Goal: Information Seeking & Learning: Find specific fact

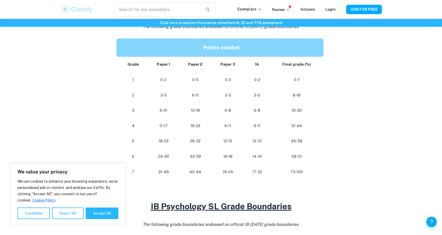
scroll to position [255, 0]
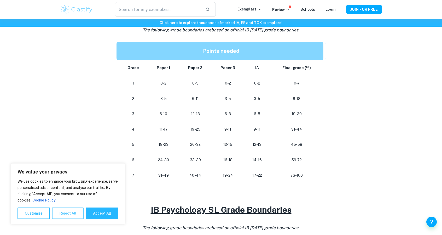
click at [62, 215] on button "Reject All" at bounding box center [68, 213] width 32 height 12
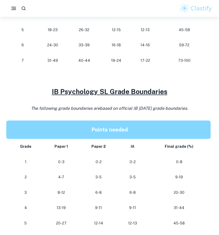
scroll to position [361, 0]
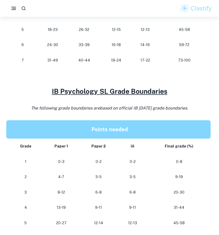
click at [113, 91] on u "IB Psychology SL Grade Boundaries" at bounding box center [109, 91] width 115 height 8
click at [101, 89] on u "IB Psychology SL Grade Boundaries" at bounding box center [109, 91] width 115 height 8
click at [145, 93] on u "IB Psychology SL Grade Boundaries" at bounding box center [109, 91] width 115 height 8
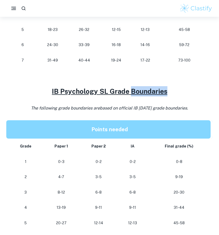
click at [145, 93] on u "IB Psychology SL Grade Boundaries" at bounding box center [109, 91] width 115 height 8
click at [79, 90] on u "IB Psychology SL Grade Boundaries" at bounding box center [109, 91] width 115 height 8
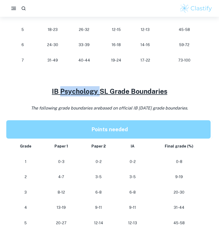
click at [79, 90] on u "IB Psychology SL Grade Boundaries" at bounding box center [109, 91] width 115 height 8
click at [121, 89] on u "IB Psychology SL Grade Boundaries" at bounding box center [109, 91] width 115 height 8
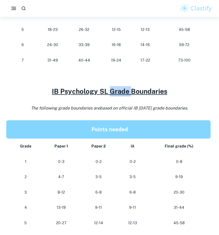
click at [121, 89] on u "IB Psychology SL Grade Boundaries" at bounding box center [109, 91] width 115 height 8
click at [107, 91] on u "IB Psychology SL Grade Boundaries" at bounding box center [109, 91] width 115 height 8
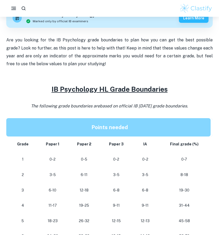
scroll to position [170, 0]
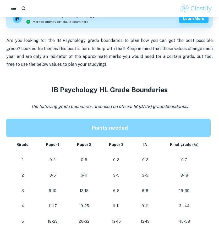
click at [107, 91] on u "IB Psychology HL Grade Boundaries" at bounding box center [110, 89] width 116 height 8
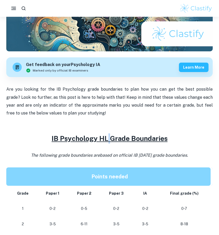
scroll to position [120, 0]
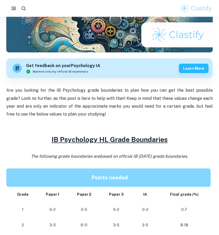
click at [107, 91] on p "Are you looking for the IB Psychology grade boundaries to plan how you can get …" at bounding box center [109, 102] width 206 height 32
click at [106, 94] on p "Are you looking for the IB Psychology grade boundaries to plan how you can get …" at bounding box center [109, 102] width 206 height 32
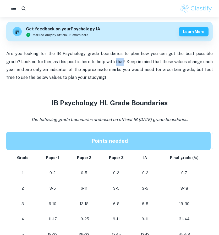
scroll to position [156, 0]
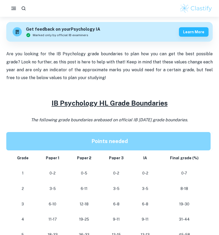
click at [107, 102] on u "IB Psychology HL Grade Boundaries" at bounding box center [110, 103] width 116 height 8
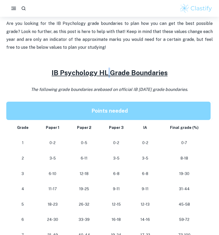
scroll to position [186, 0]
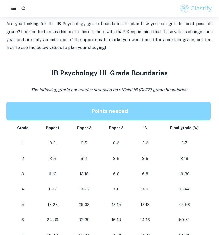
click at [100, 91] on span "based on official IB [DATE] grade boundaries." at bounding box center [144, 89] width 88 height 5
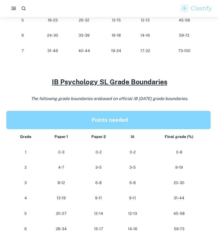
scroll to position [370, 0]
click at [102, 82] on u "IB Psychology SL Grade Boundaries" at bounding box center [109, 82] width 115 height 8
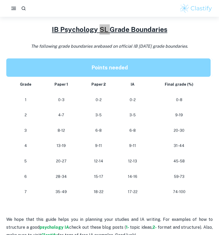
scroll to position [430, 0]
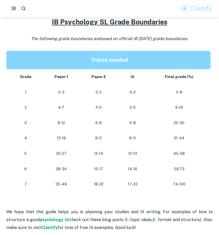
click at [77, 102] on td "4-7" at bounding box center [61, 107] width 37 height 15
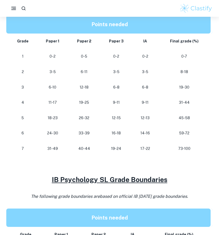
scroll to position [273, 0]
